Goal: Task Accomplishment & Management: Manage account settings

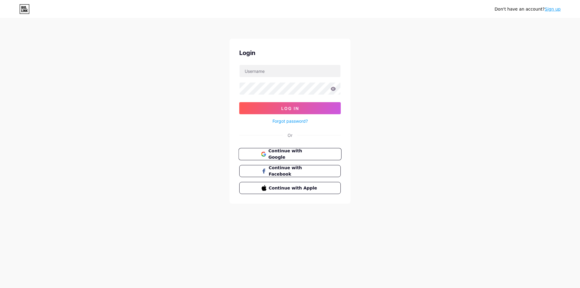
click at [299, 153] on span "Continue with Google" at bounding box center [293, 154] width 50 height 13
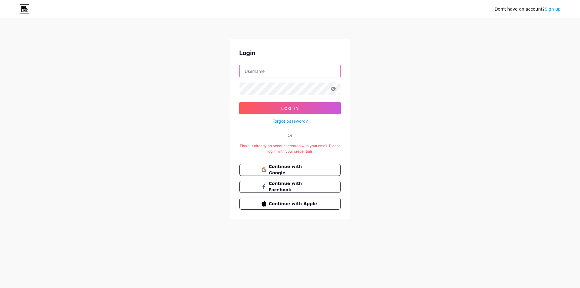
click at [280, 68] on input "text" at bounding box center [289, 71] width 101 height 12
type input "[EMAIL_ADDRESS][DOMAIN_NAME]"
click at [333, 88] on icon at bounding box center [333, 89] width 5 height 4
click at [270, 102] on button "Log In" at bounding box center [289, 108] width 101 height 12
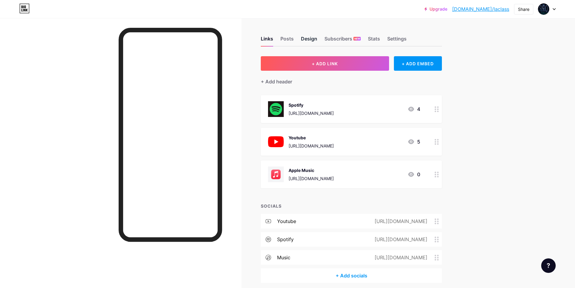
click at [307, 38] on div "Design" at bounding box center [309, 40] width 16 height 11
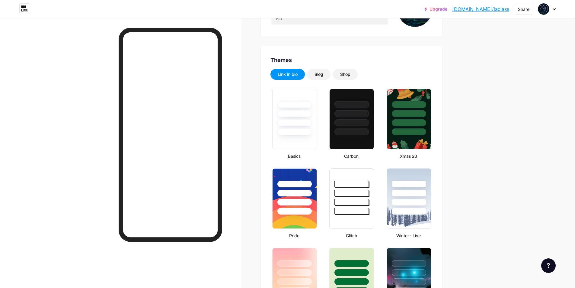
scroll to position [242, 0]
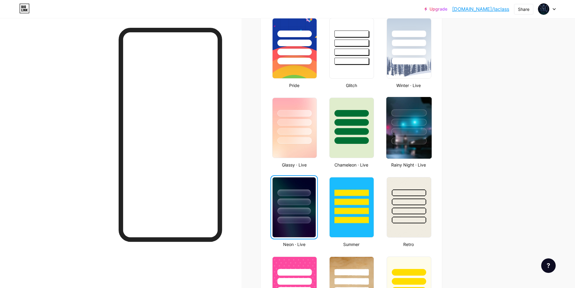
click at [411, 142] on div at bounding box center [408, 140] width 35 height 7
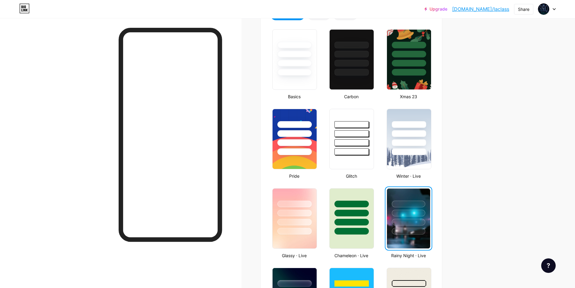
scroll to position [0, 0]
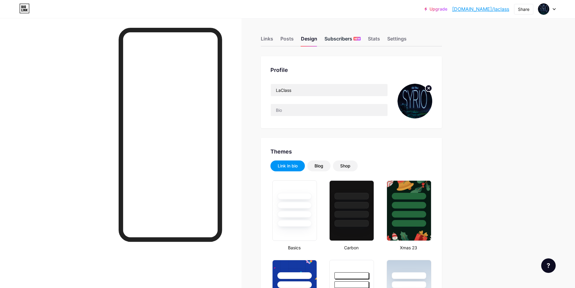
click at [350, 37] on div "Subscribers NEW" at bounding box center [343, 40] width 36 height 11
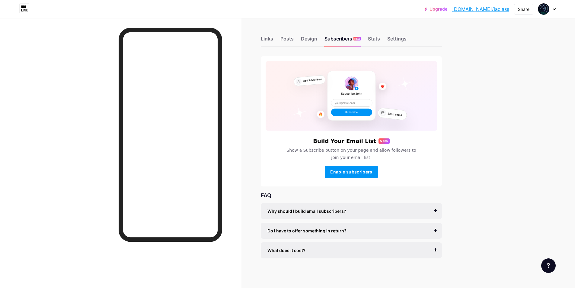
click at [297, 38] on div "Links Posts Design Subscribers NEW Stats Settings" at bounding box center [351, 35] width 181 height 21
click at [288, 41] on div "Posts" at bounding box center [286, 40] width 13 height 11
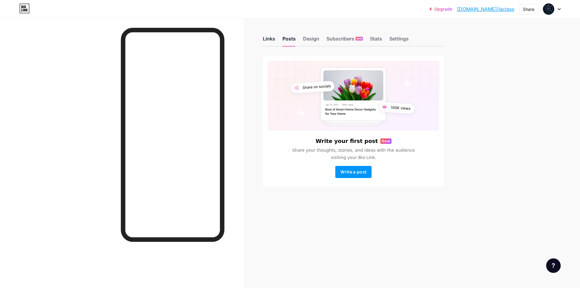
click at [270, 40] on div "Links" at bounding box center [269, 40] width 12 height 11
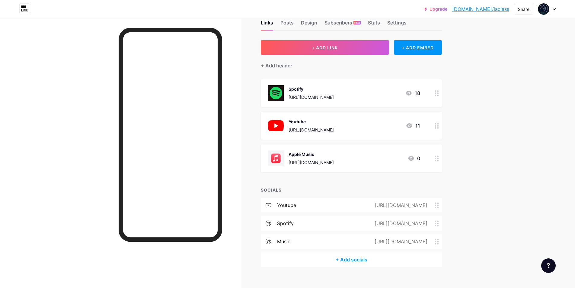
scroll to position [25, 0]
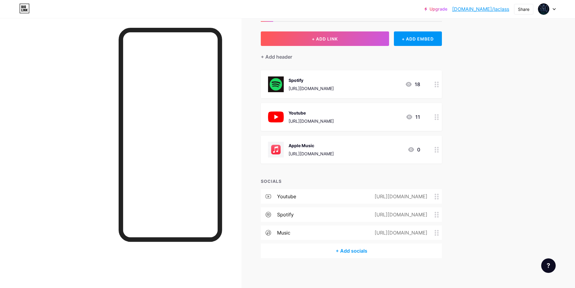
click at [257, 184] on div "Links Posts Design Subscribers NEW Stats Settings + ADD LINK + ADD EMBED + Add …" at bounding box center [233, 140] width 467 height 295
click at [313, 66] on div "+ ADD LINK + ADD EMBED + Add header Spotify [URL][DOMAIN_NAME] 18 Youtube [URL]…" at bounding box center [351, 144] width 181 height 226
click at [275, 57] on div "+ Add header" at bounding box center [276, 56] width 31 height 7
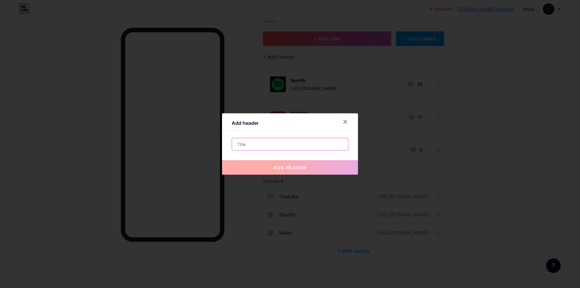
click at [268, 146] on input "text" at bounding box center [290, 144] width 116 height 12
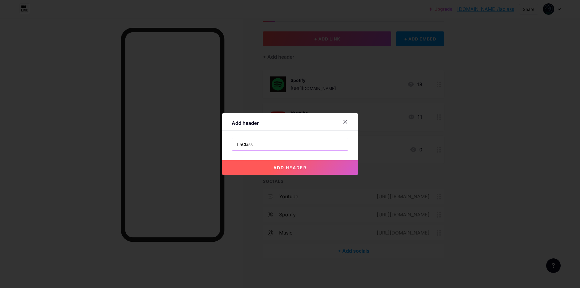
type input "LaClass"
click at [285, 171] on button "add header" at bounding box center [290, 167] width 136 height 14
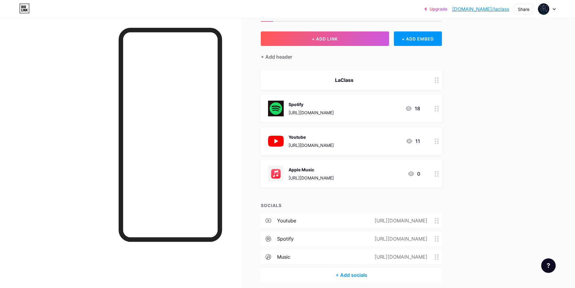
click at [380, 78] on div "LaClass" at bounding box center [344, 79] width 152 height 7
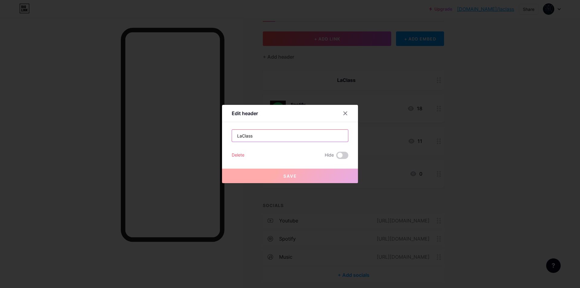
drag, startPoint x: 283, startPoint y: 135, endPoint x: 201, endPoint y: 138, distance: 81.3
click at [201, 138] on div "Edit header LaClass Delete Hide Save" at bounding box center [290, 144] width 580 height 288
click at [237, 154] on div "Delete" at bounding box center [238, 155] width 13 height 7
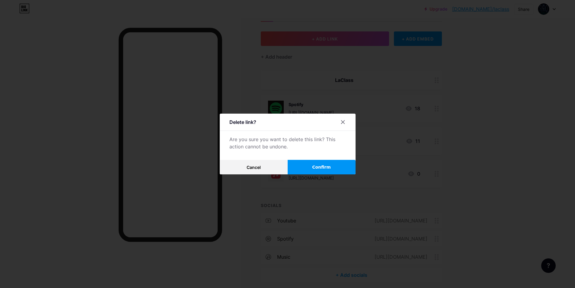
click at [310, 167] on button "Confirm" at bounding box center [322, 167] width 68 height 14
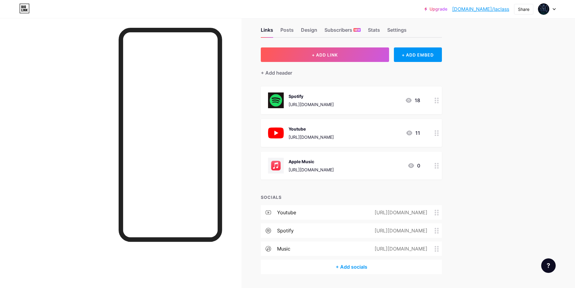
scroll to position [0, 0]
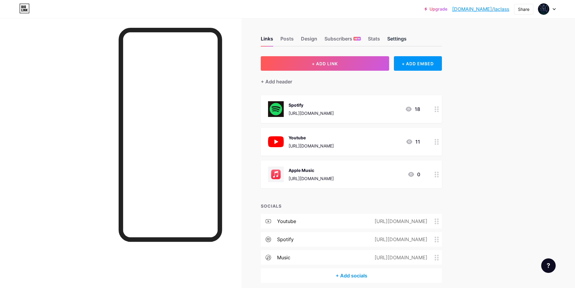
click at [401, 38] on div "Settings" at bounding box center [396, 40] width 19 height 11
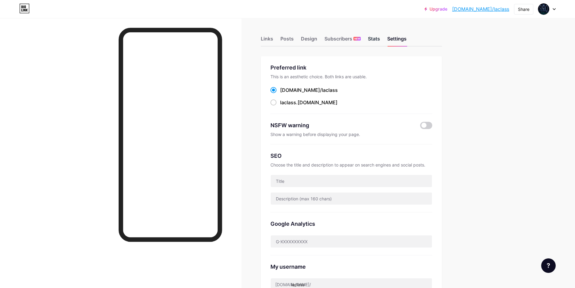
click at [372, 40] on div "Stats" at bounding box center [374, 40] width 12 height 11
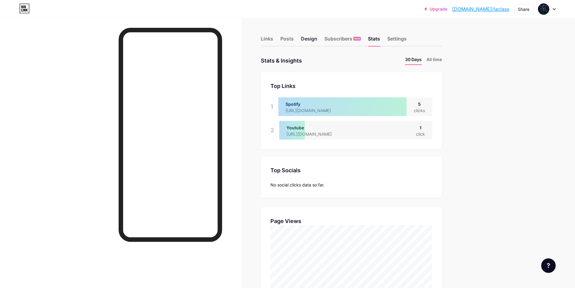
click at [309, 36] on div "Design" at bounding box center [309, 40] width 16 height 11
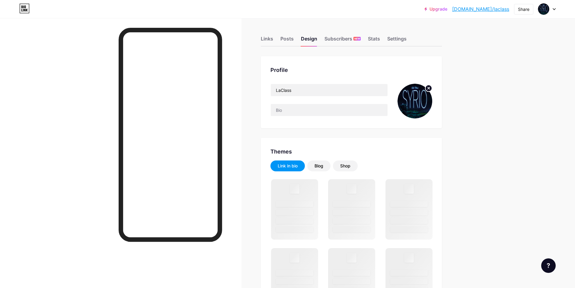
click at [414, 99] on img at bounding box center [415, 101] width 35 height 35
click at [428, 88] on circle at bounding box center [428, 88] width 7 height 7
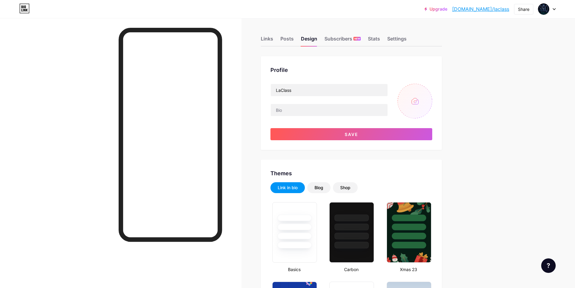
click at [417, 105] on input "file" at bounding box center [415, 101] width 35 height 35
type input "C:\fakepath\provi cover.jpeg"
click at [413, 100] on img at bounding box center [415, 101] width 35 height 35
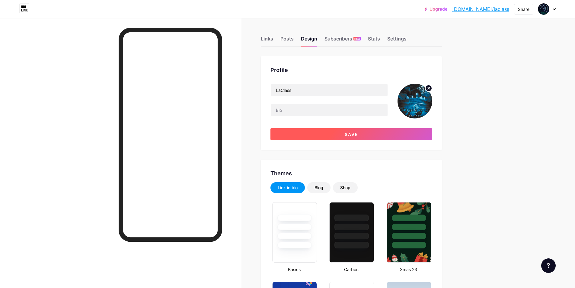
click at [348, 136] on span "Save" at bounding box center [352, 134] width 14 height 5
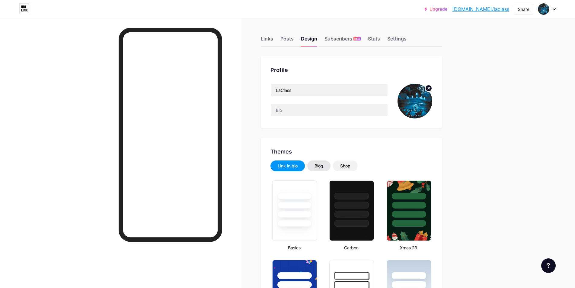
click at [320, 166] on div "Blog" at bounding box center [319, 166] width 9 height 6
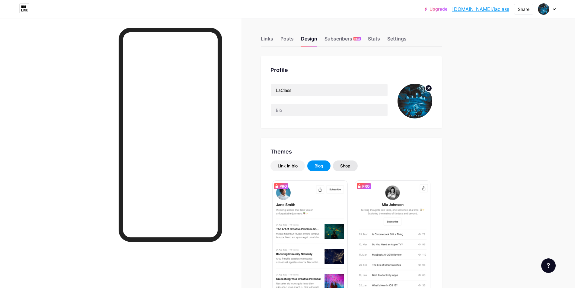
click at [358, 165] on div "Shop" at bounding box center [345, 165] width 25 height 11
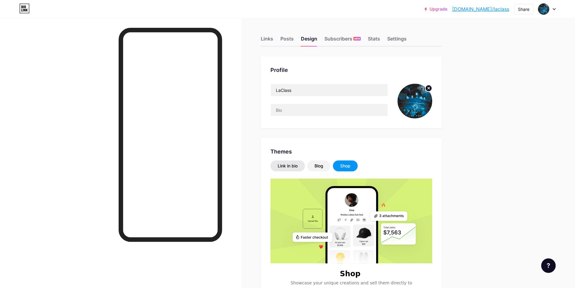
click at [283, 165] on div "Link in bio" at bounding box center [288, 166] width 20 height 6
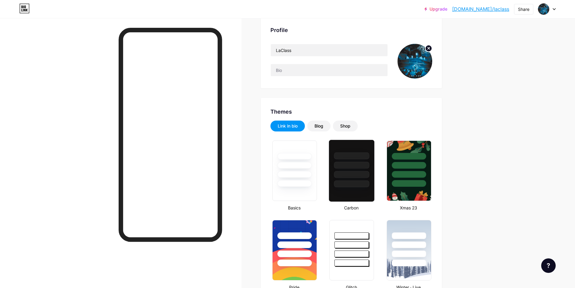
scroll to position [91, 0]
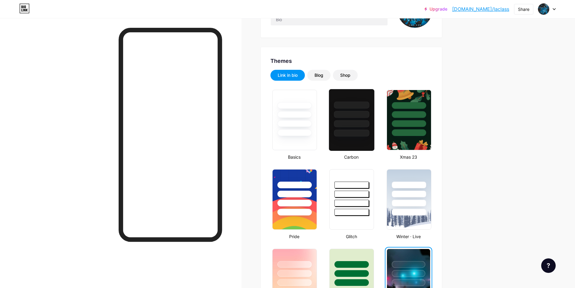
click at [348, 132] on div at bounding box center [351, 133] width 35 height 7
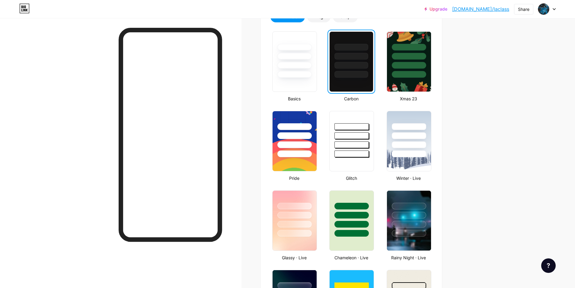
scroll to position [151, 0]
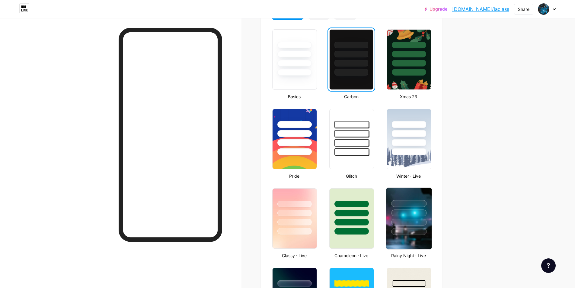
click at [410, 208] on div at bounding box center [408, 210] width 45 height 47
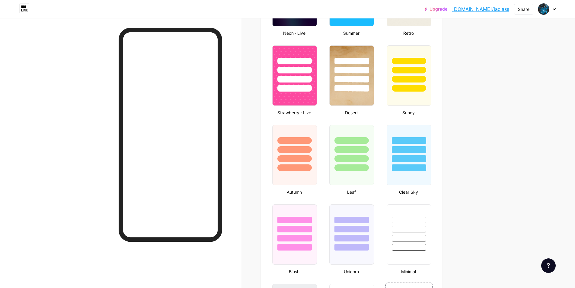
scroll to position [453, 0]
click at [409, 158] on div at bounding box center [408, 158] width 35 height 7
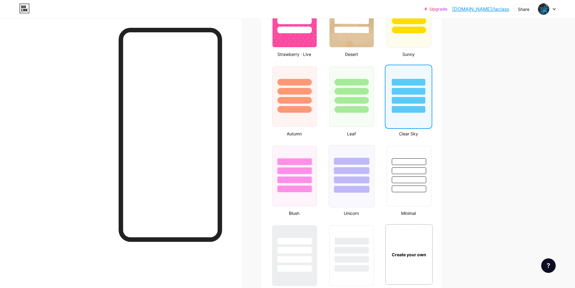
scroll to position [513, 0]
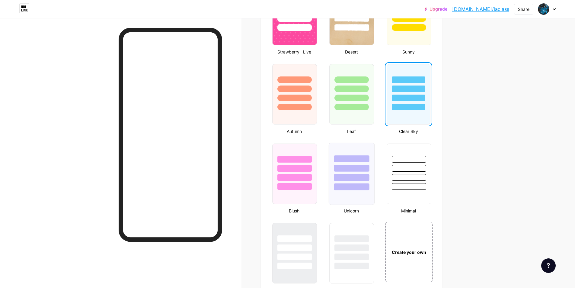
click at [362, 173] on div at bounding box center [351, 166] width 45 height 47
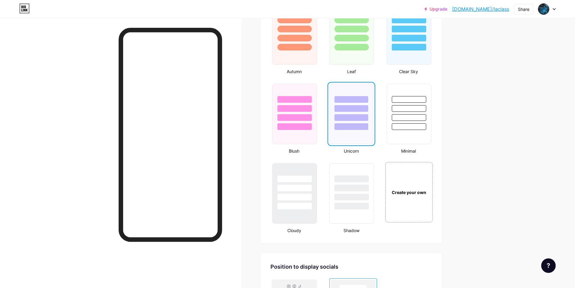
scroll to position [574, 0]
click at [342, 196] on div at bounding box center [351, 196] width 35 height 7
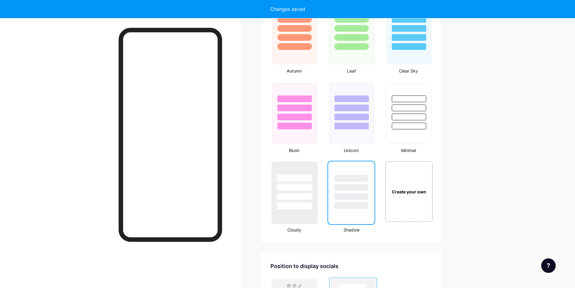
click at [307, 194] on div at bounding box center [294, 196] width 35 height 7
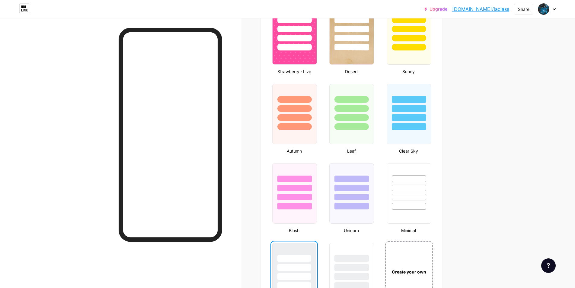
scroll to position [423, 0]
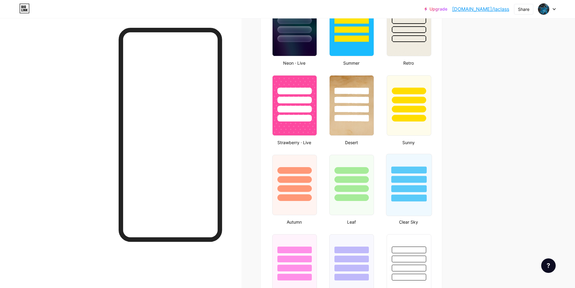
click at [419, 173] on div at bounding box center [408, 169] width 35 height 7
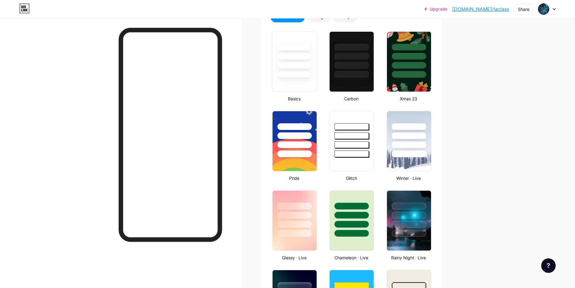
scroll to position [91, 0]
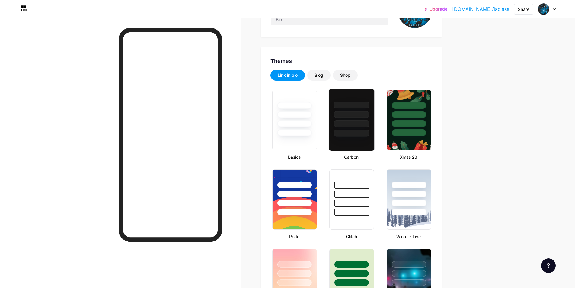
click at [349, 136] on div at bounding box center [351, 133] width 35 height 7
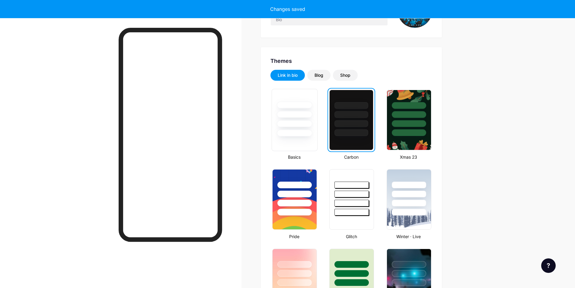
click at [302, 130] on div at bounding box center [294, 133] width 35 height 7
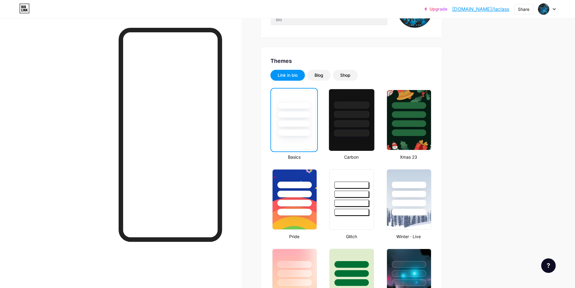
click at [374, 128] on div at bounding box center [351, 112] width 45 height 47
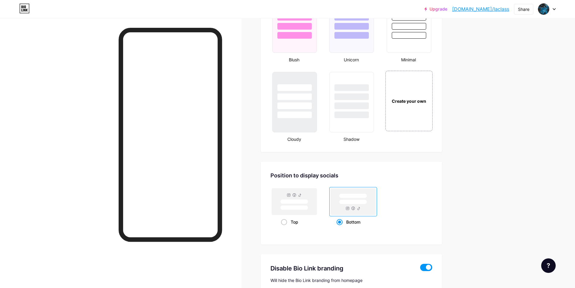
scroll to position [738, 0]
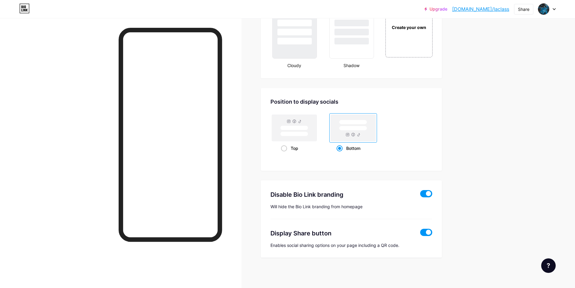
click at [430, 194] on span at bounding box center [426, 193] width 12 height 7
click at [420, 195] on input "checkbox" at bounding box center [420, 195] width 0 height 0
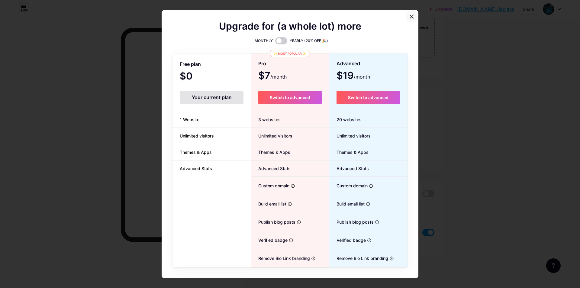
click at [409, 16] on icon at bounding box center [411, 16] width 5 height 5
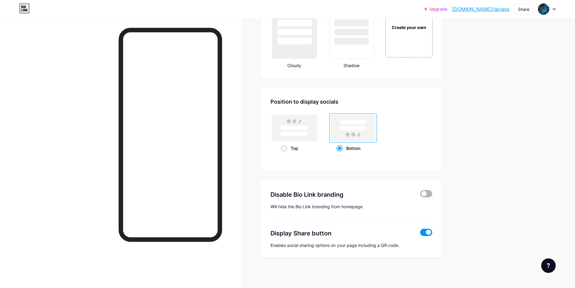
click at [426, 193] on span at bounding box center [426, 193] width 12 height 7
click at [420, 195] on input "checkbox" at bounding box center [420, 195] width 0 height 0
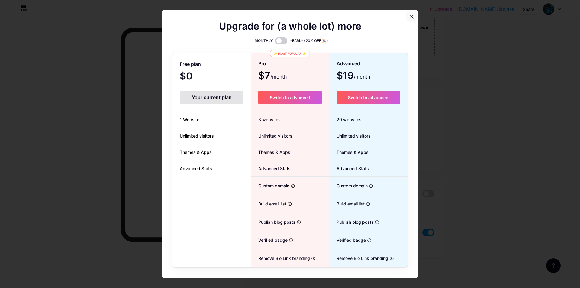
click at [407, 17] on div at bounding box center [411, 16] width 11 height 11
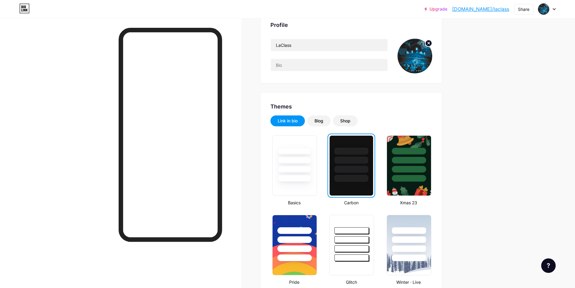
scroll to position [0, 0]
